Goal: Navigation & Orientation: Find specific page/section

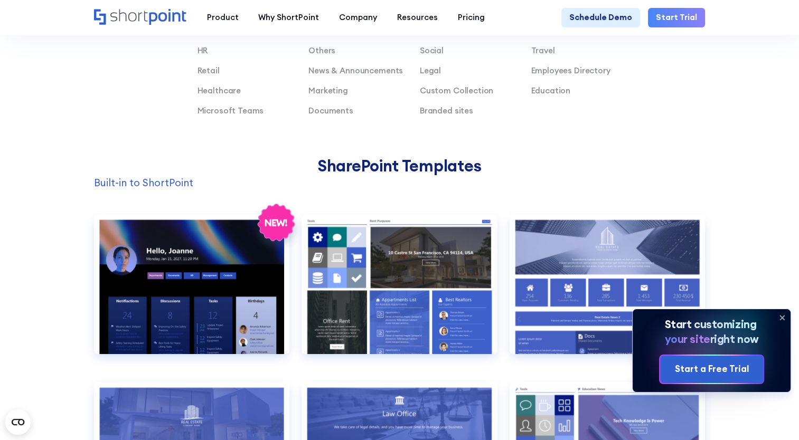
scroll to position [634, 0]
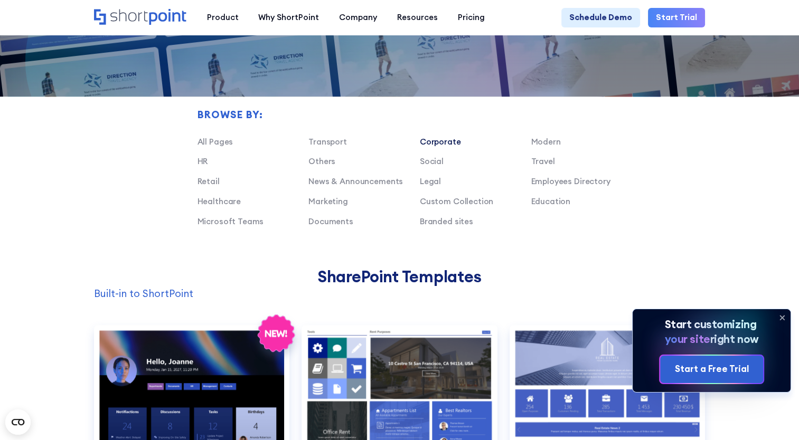
drag, startPoint x: 446, startPoint y: 147, endPoint x: 427, endPoint y: 145, distance: 19.1
click at [427, 145] on link "Corporate" at bounding box center [440, 142] width 41 height 10
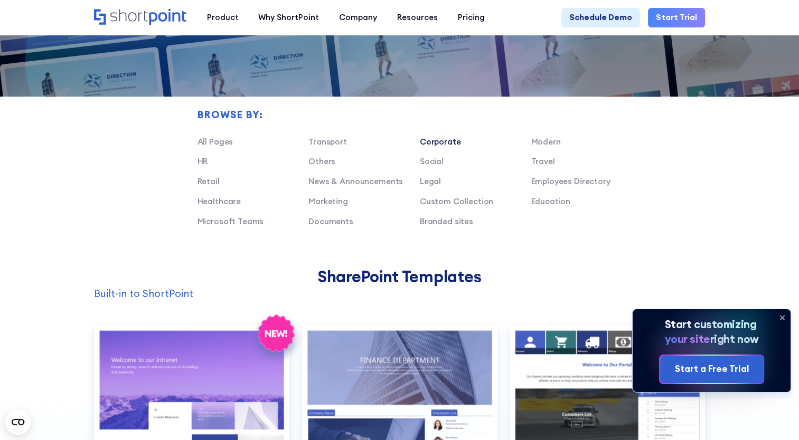
click at [444, 147] on link "Corporate" at bounding box center [440, 142] width 41 height 10
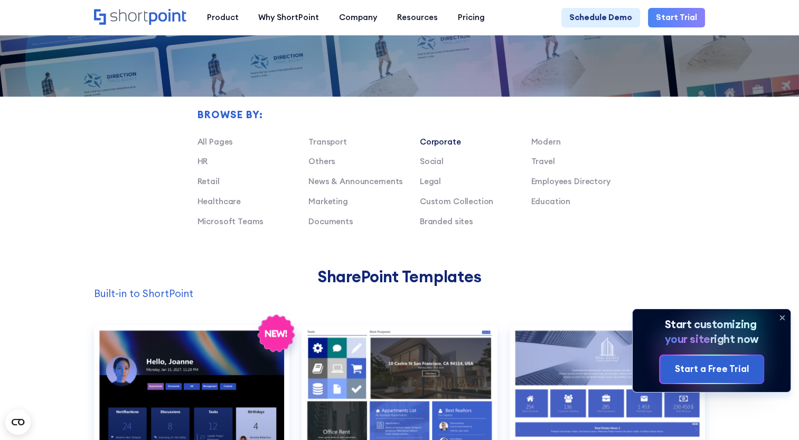
click at [448, 147] on link "Corporate" at bounding box center [440, 142] width 41 height 10
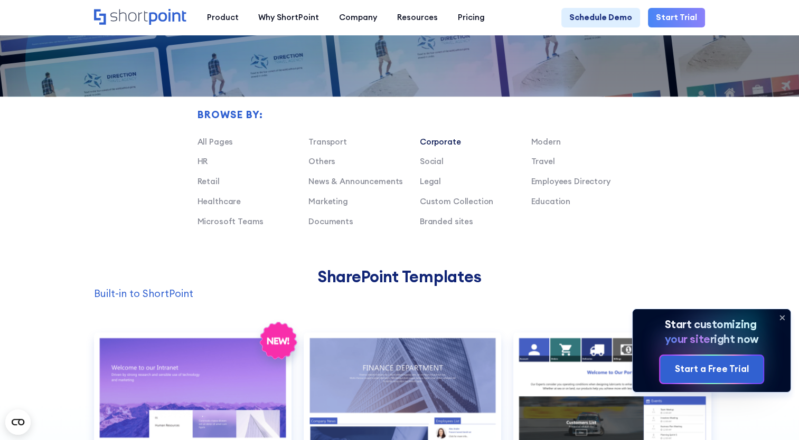
click at [448, 147] on link "Corporate" at bounding box center [440, 142] width 41 height 10
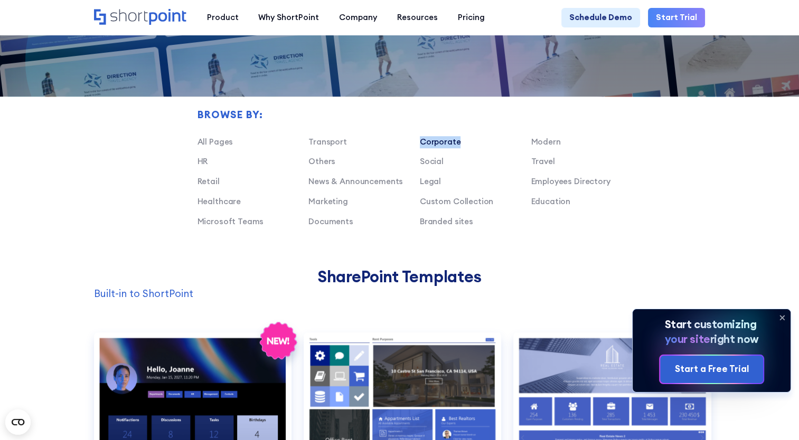
click at [448, 147] on link "Corporate" at bounding box center [440, 142] width 41 height 10
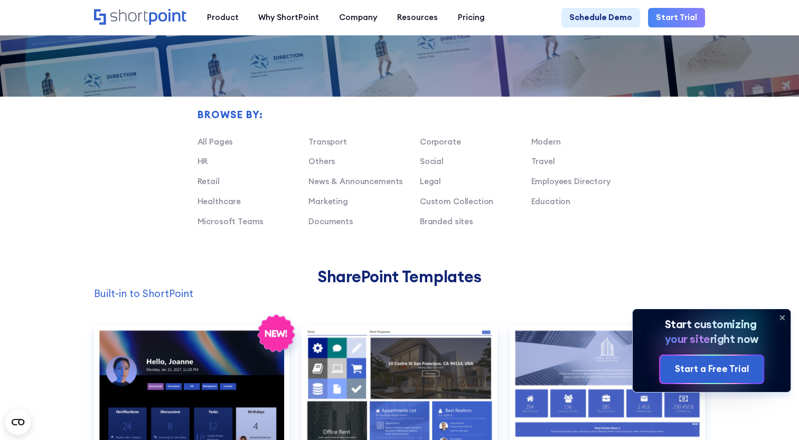
click at [691, 186] on div "Browse by: All Pages Transport Corporate Modern HR Others Social Travel Retail …" at bounding box center [399, 139] width 611 height 257
click at [443, 147] on link "Corporate" at bounding box center [440, 142] width 41 height 10
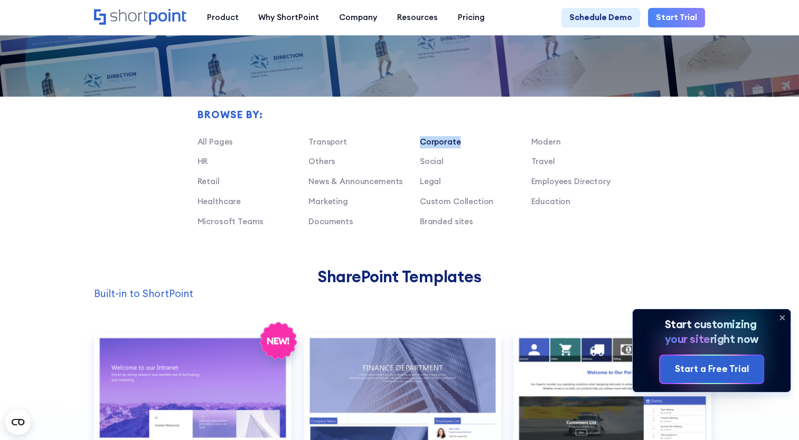
click at [443, 147] on link "Corporate" at bounding box center [440, 142] width 41 height 10
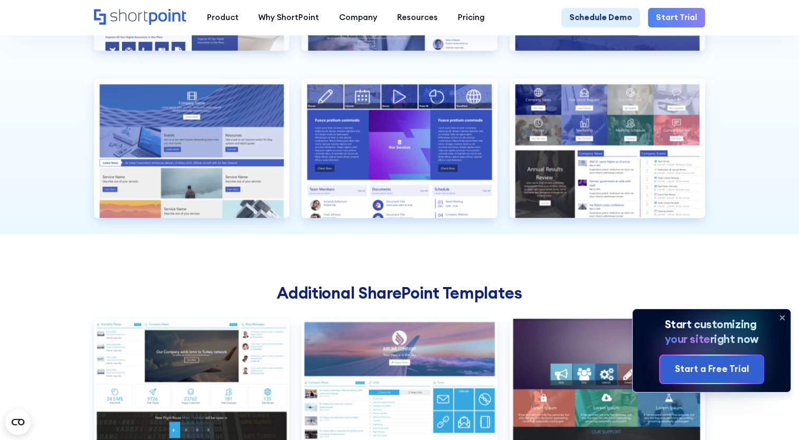
scroll to position [1003, 0]
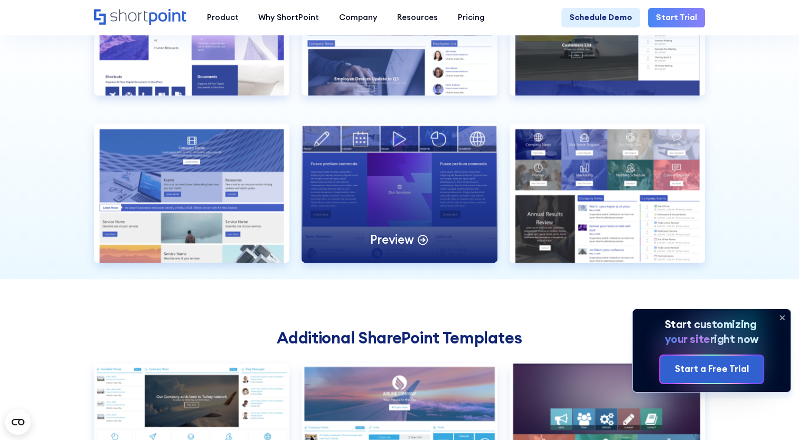
click at [420, 245] on icon at bounding box center [423, 239] width 12 height 12
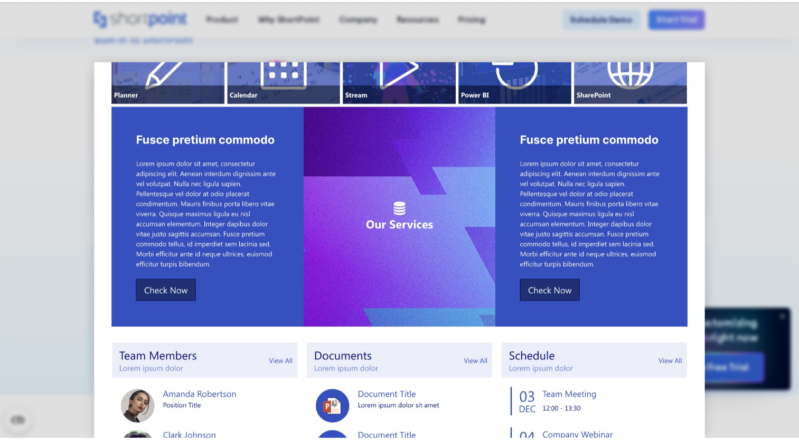
scroll to position [0, 0]
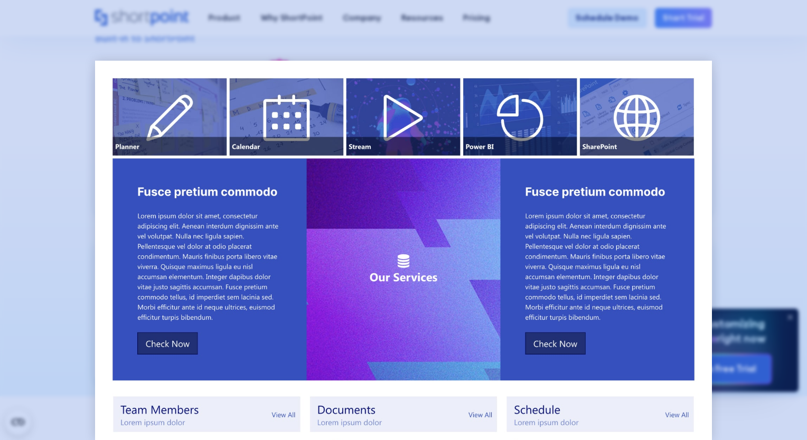
click at [754, 157] on div at bounding box center [403, 220] width 807 height 440
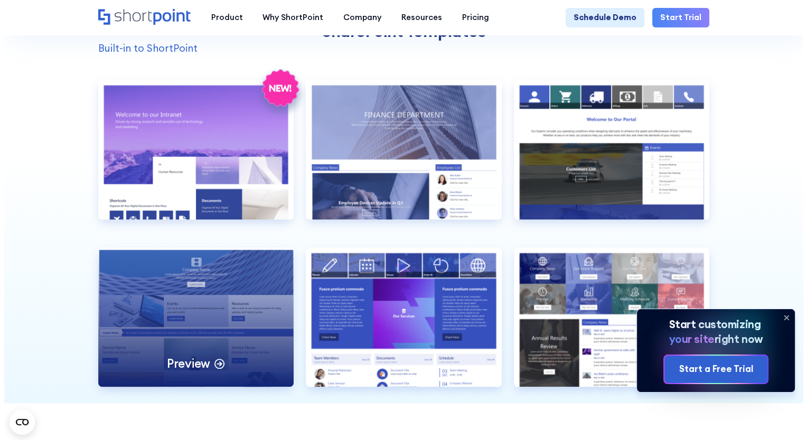
scroll to position [898, 0]
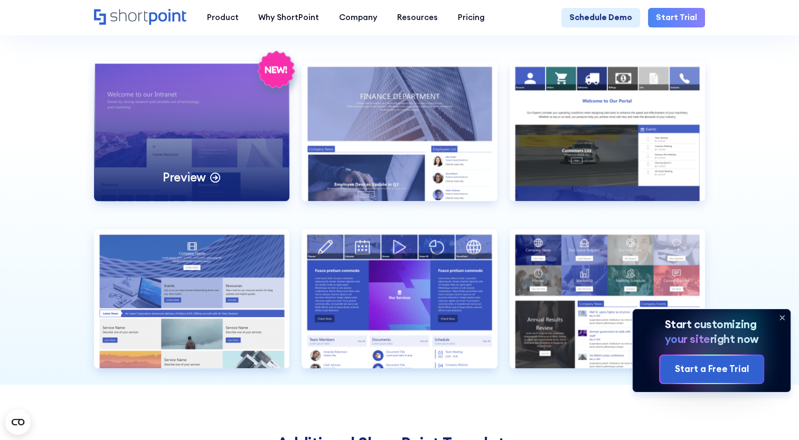
click at [209, 183] on icon at bounding box center [215, 177] width 12 height 12
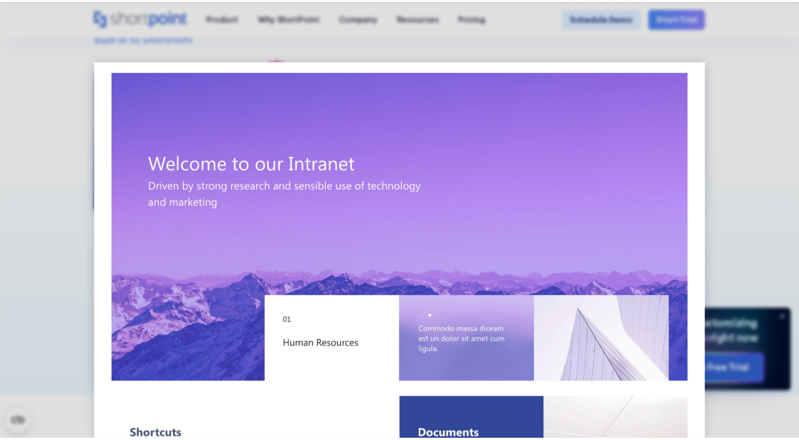
scroll to position [0, 0]
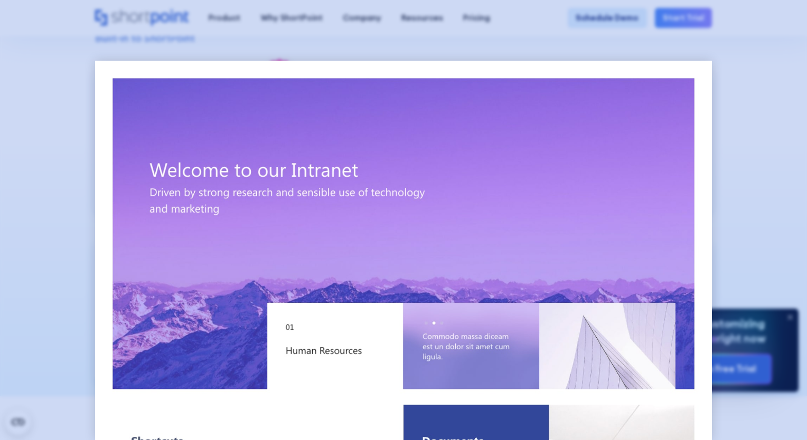
click at [776, 88] on div at bounding box center [403, 220] width 807 height 440
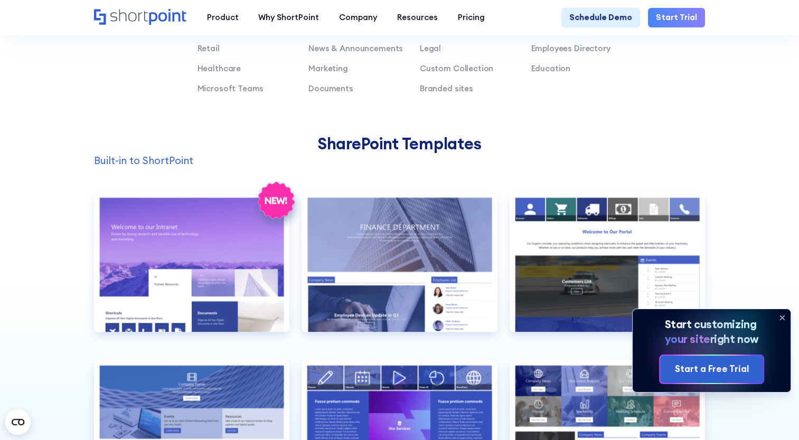
scroll to position [634, 0]
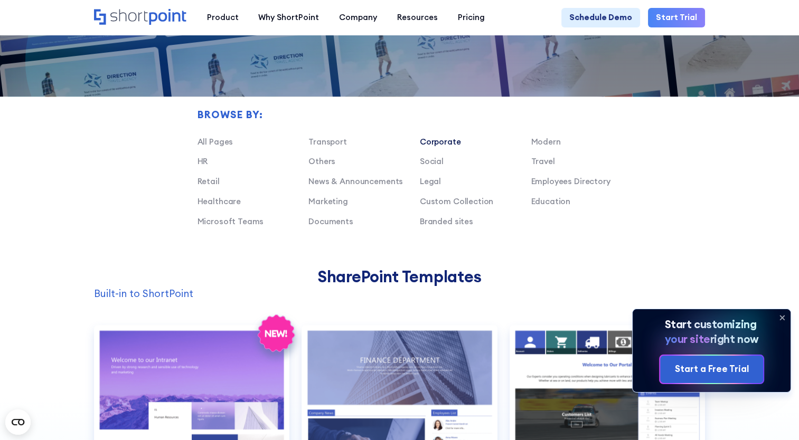
click at [436, 147] on link "Corporate" at bounding box center [440, 142] width 41 height 10
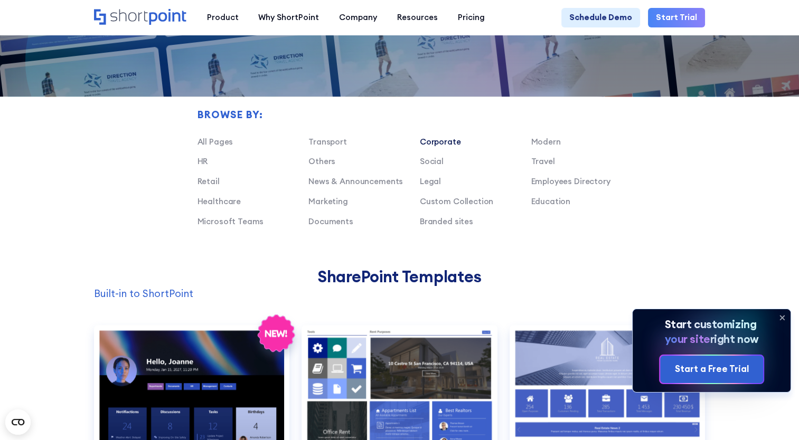
click at [439, 147] on link "Corporate" at bounding box center [440, 142] width 41 height 10
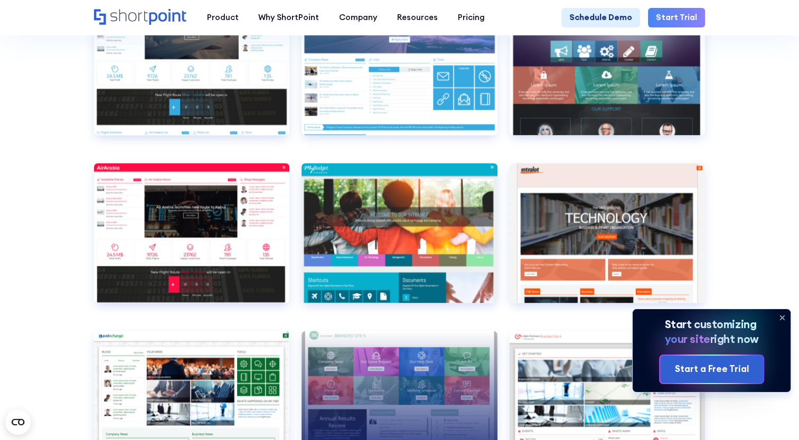
scroll to position [1373, 0]
